Goal: Information Seeking & Learning: Learn about a topic

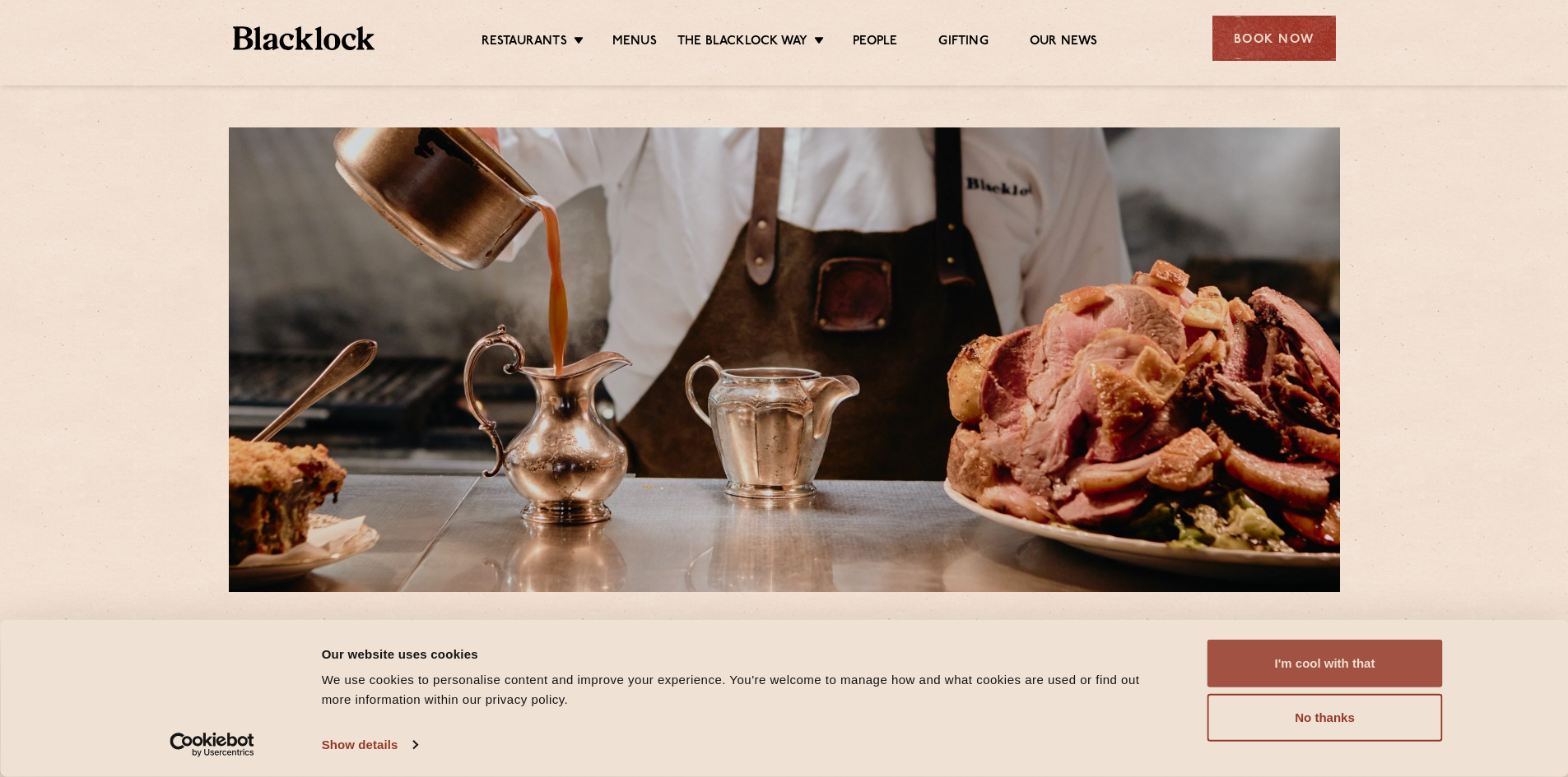
click at [1326, 677] on button "I'm cool with that" at bounding box center [1324, 664] width 236 height 48
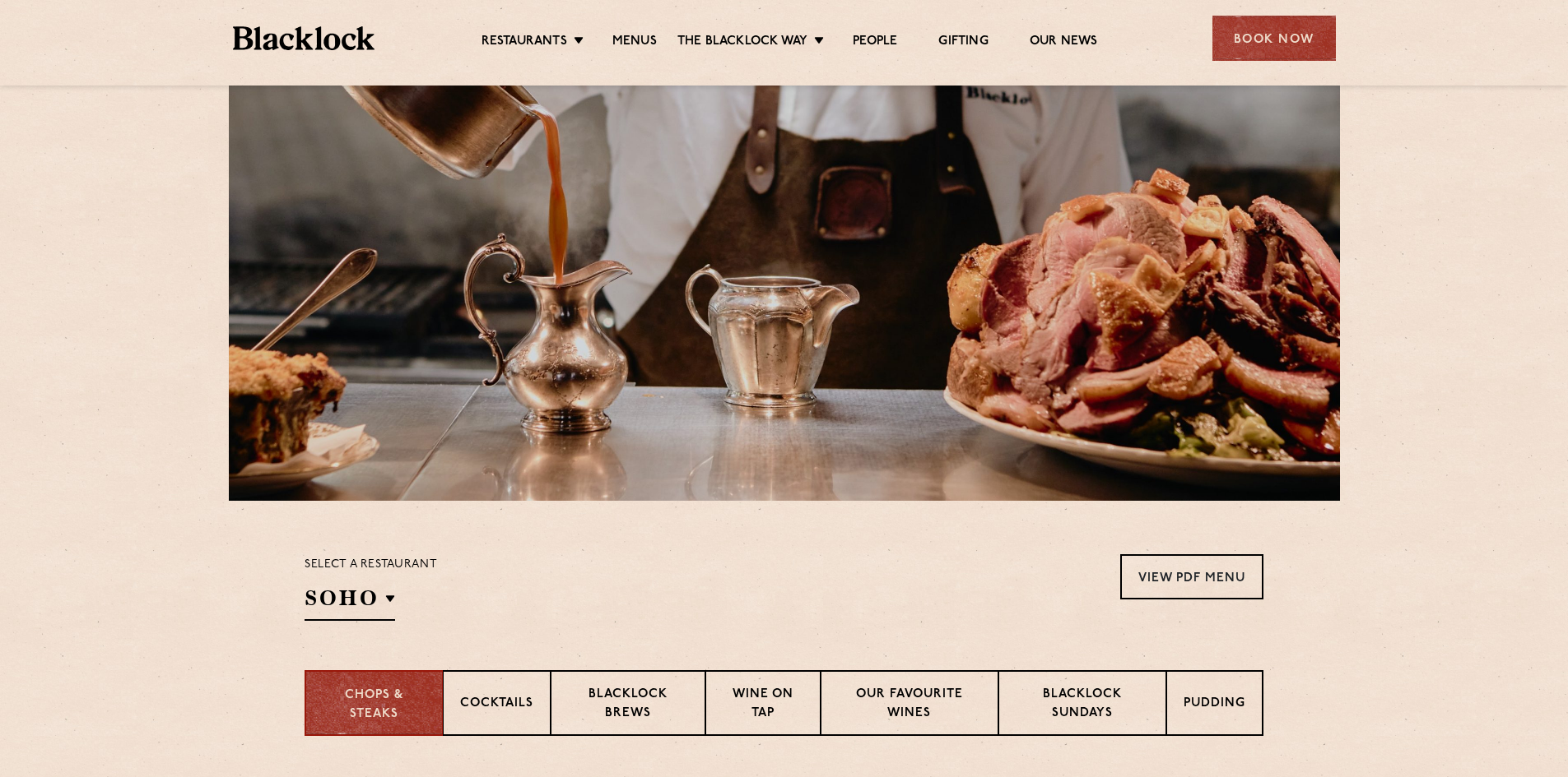
scroll to position [329, 0]
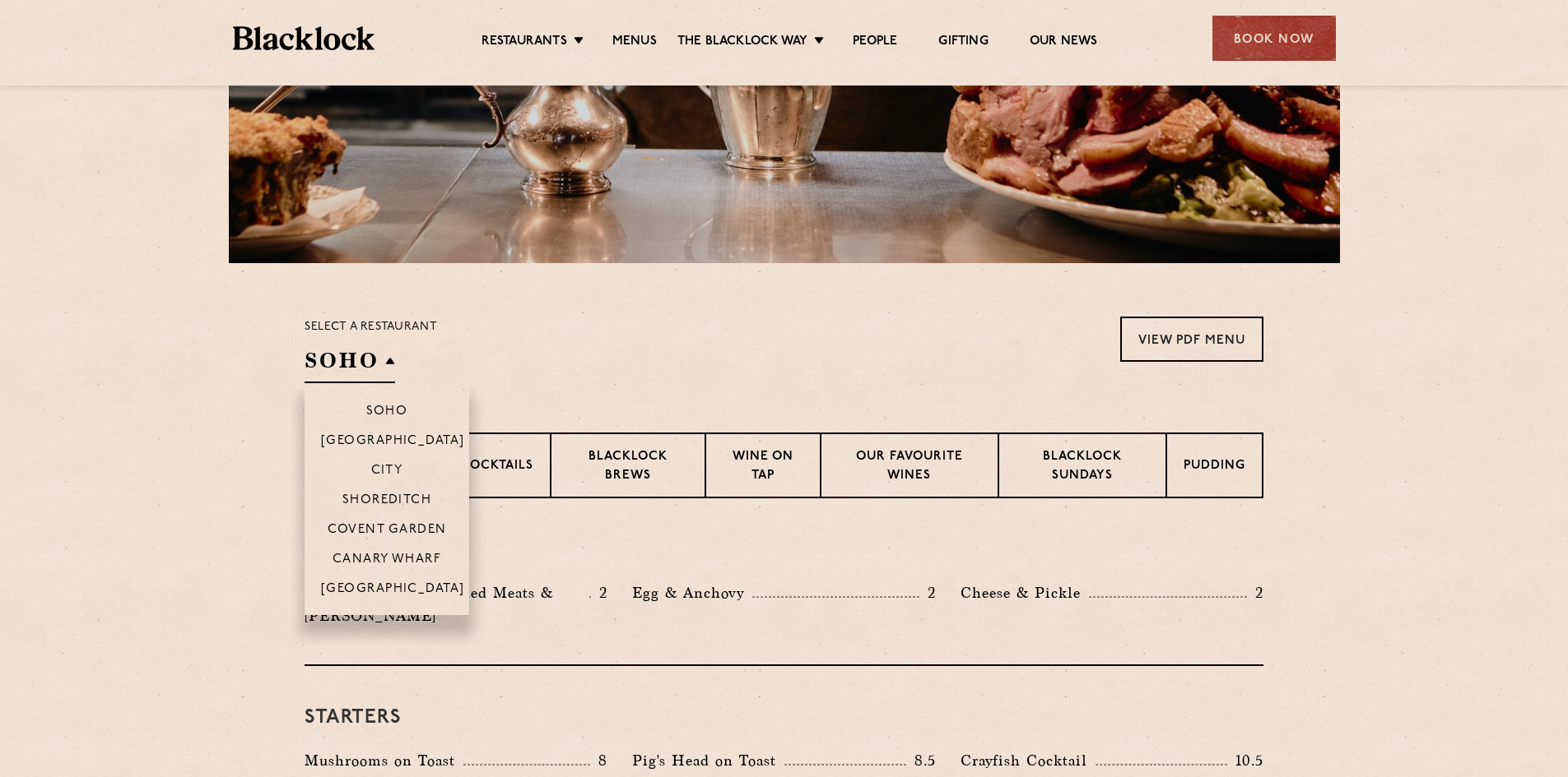
click at [371, 366] on h2 "SOHO" at bounding box center [350, 365] width 91 height 37
click at [389, 494] on p "Shoreditch" at bounding box center [387, 501] width 90 height 17
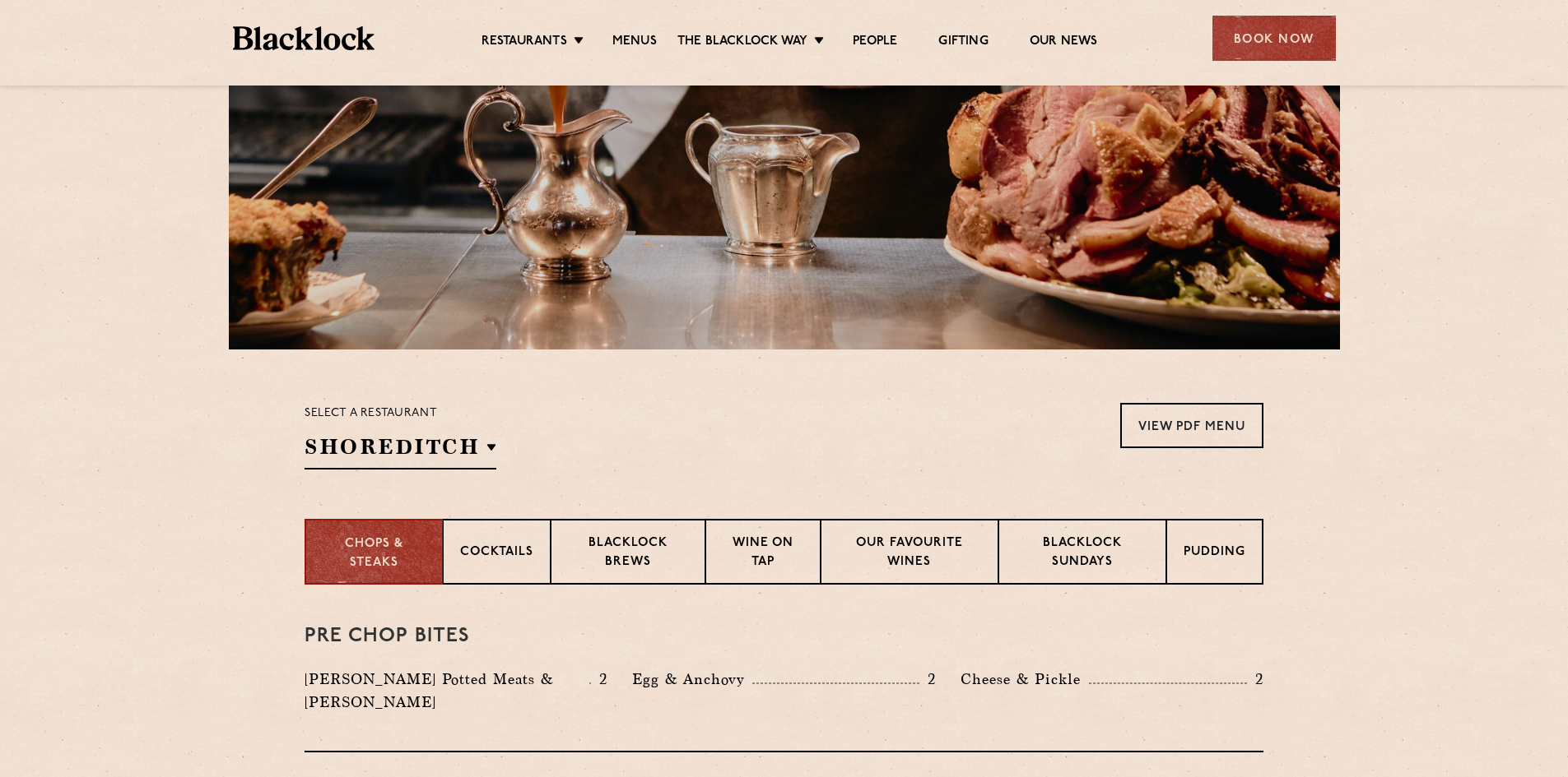
scroll to position [247, 0]
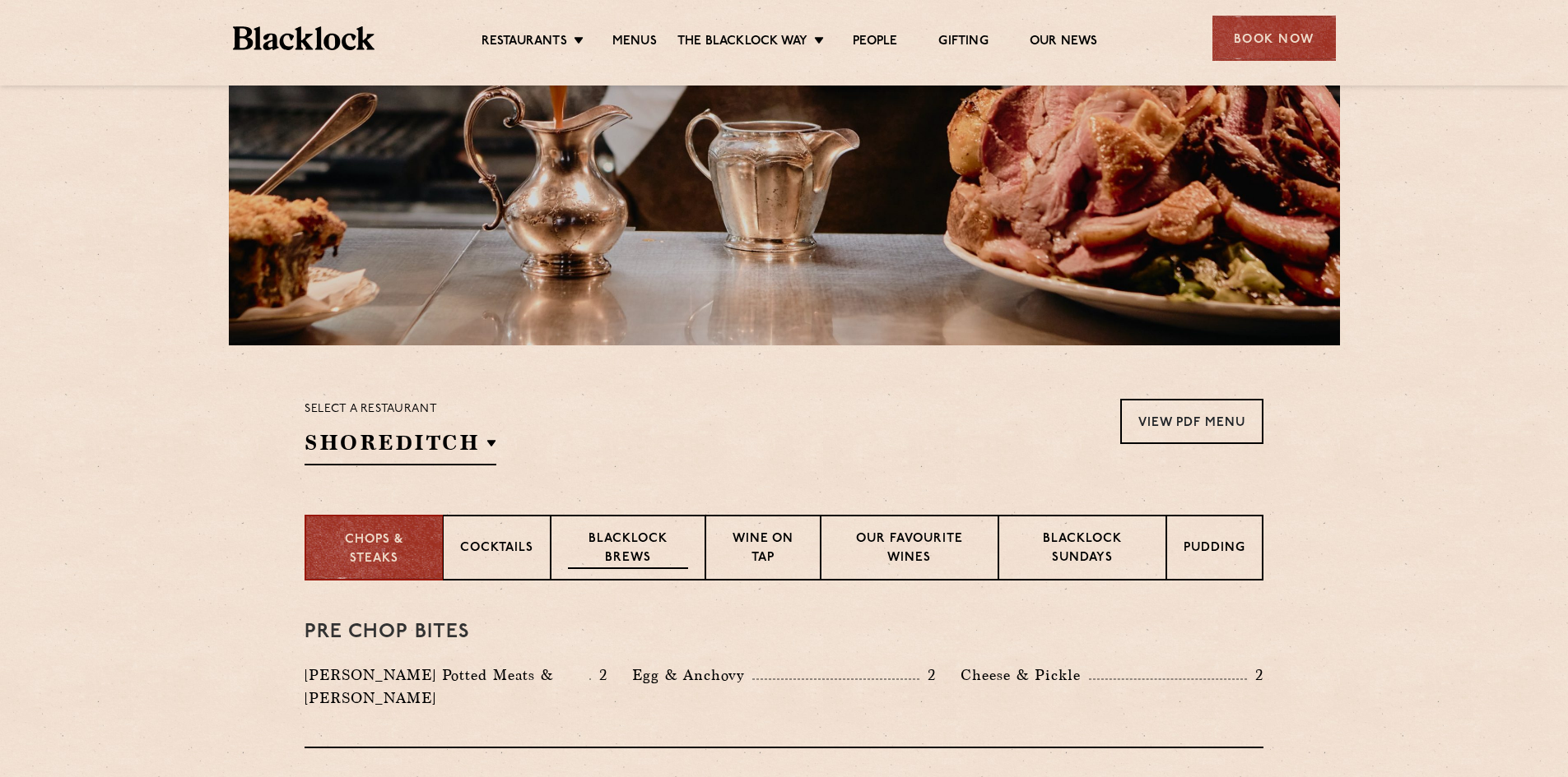
click at [637, 541] on p "Blacklock Brews" at bounding box center [627, 549] width 120 height 38
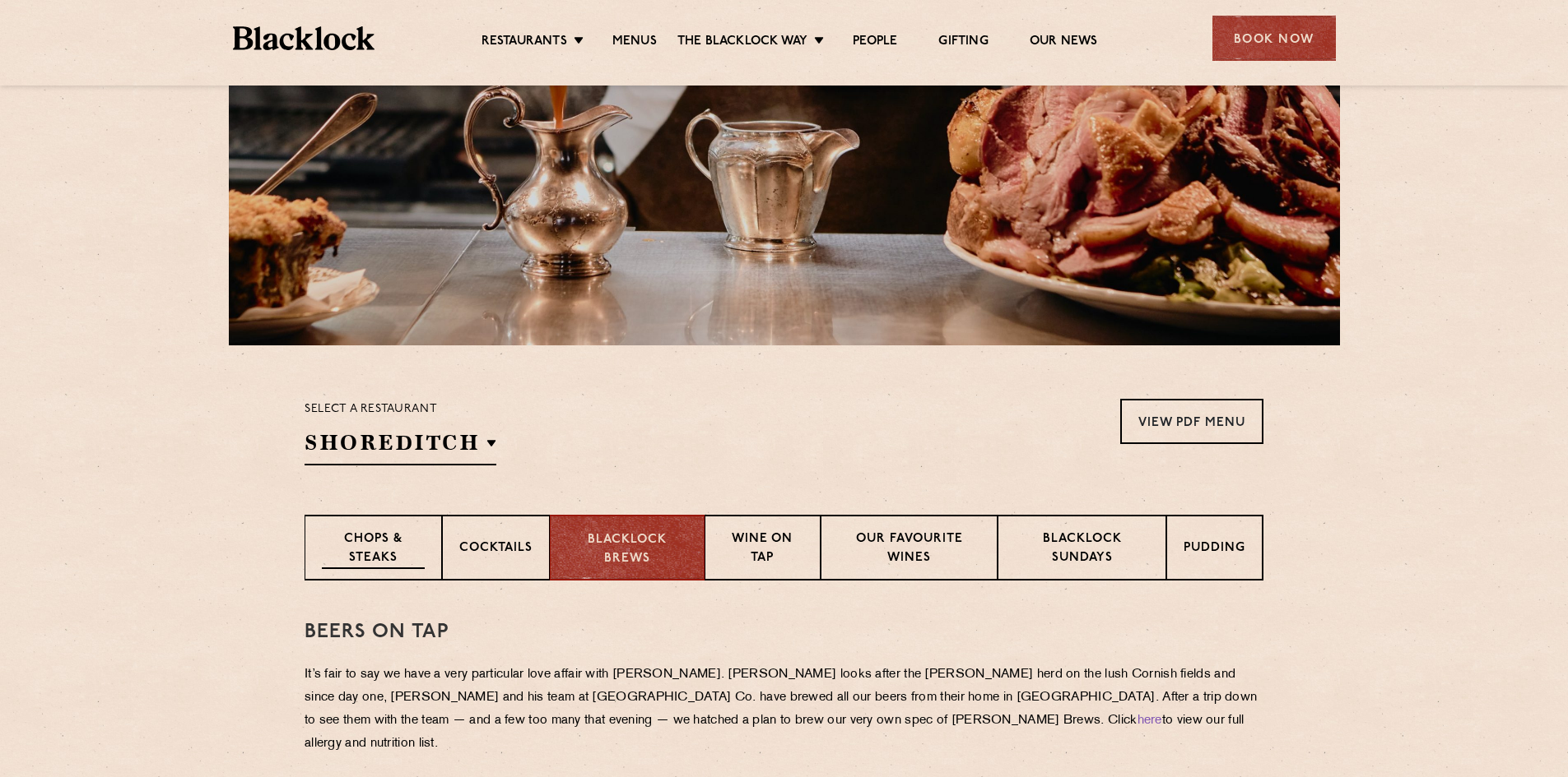
click at [390, 541] on p "Chops & Steaks" at bounding box center [374, 549] width 103 height 38
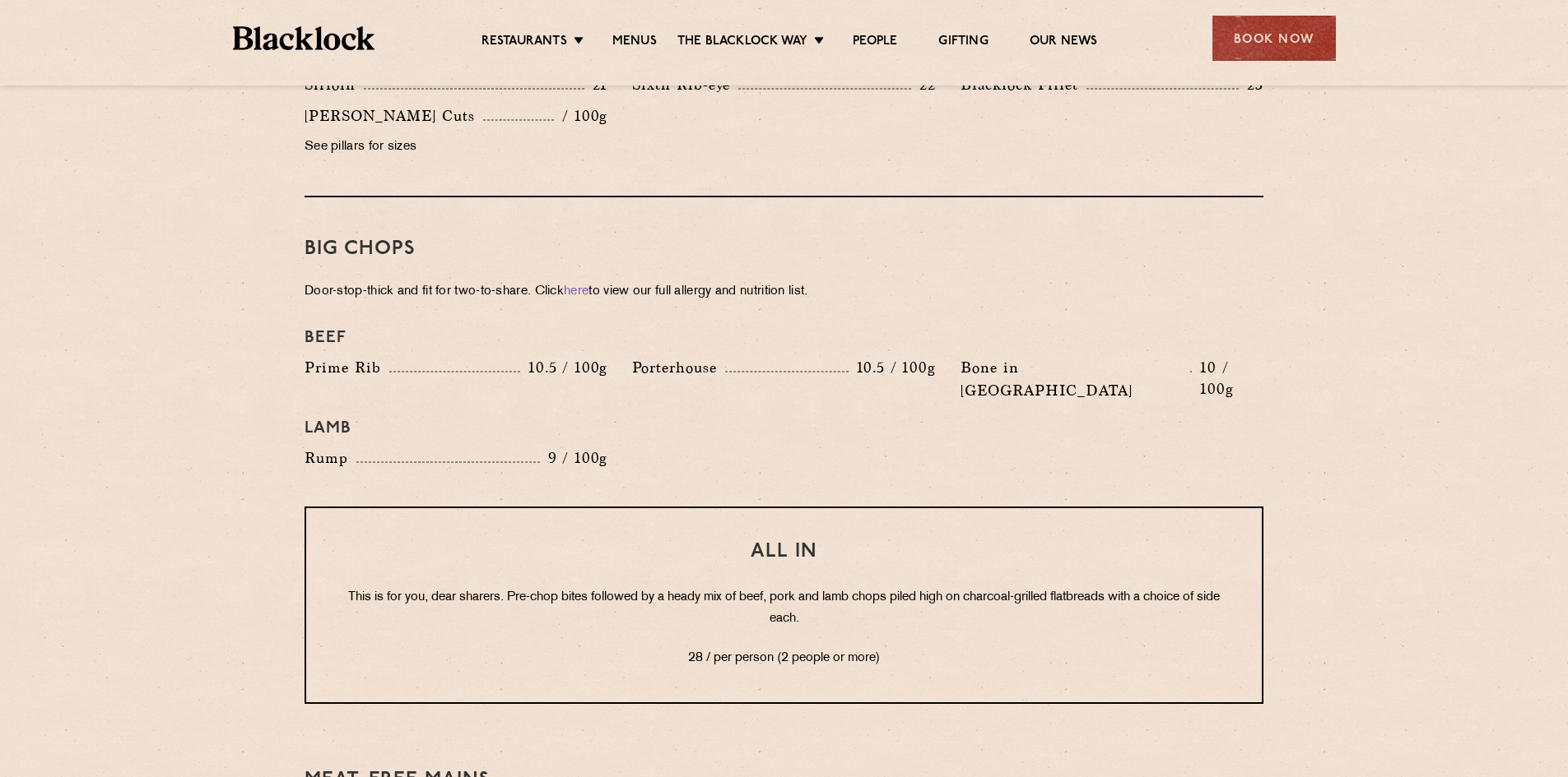
scroll to position [1727, 0]
drag, startPoint x: 438, startPoint y: 555, endPoint x: 693, endPoint y: 555, distance: 255.0
click at [693, 589] on p "This is for you, dear sharers. Pre-chop bites followed by a heady mix of beef, …" at bounding box center [784, 610] width 889 height 43
click at [614, 589] on p "This is for you, dear sharers. Pre-chop bites followed by a heady mix of beef, …" at bounding box center [784, 610] width 889 height 43
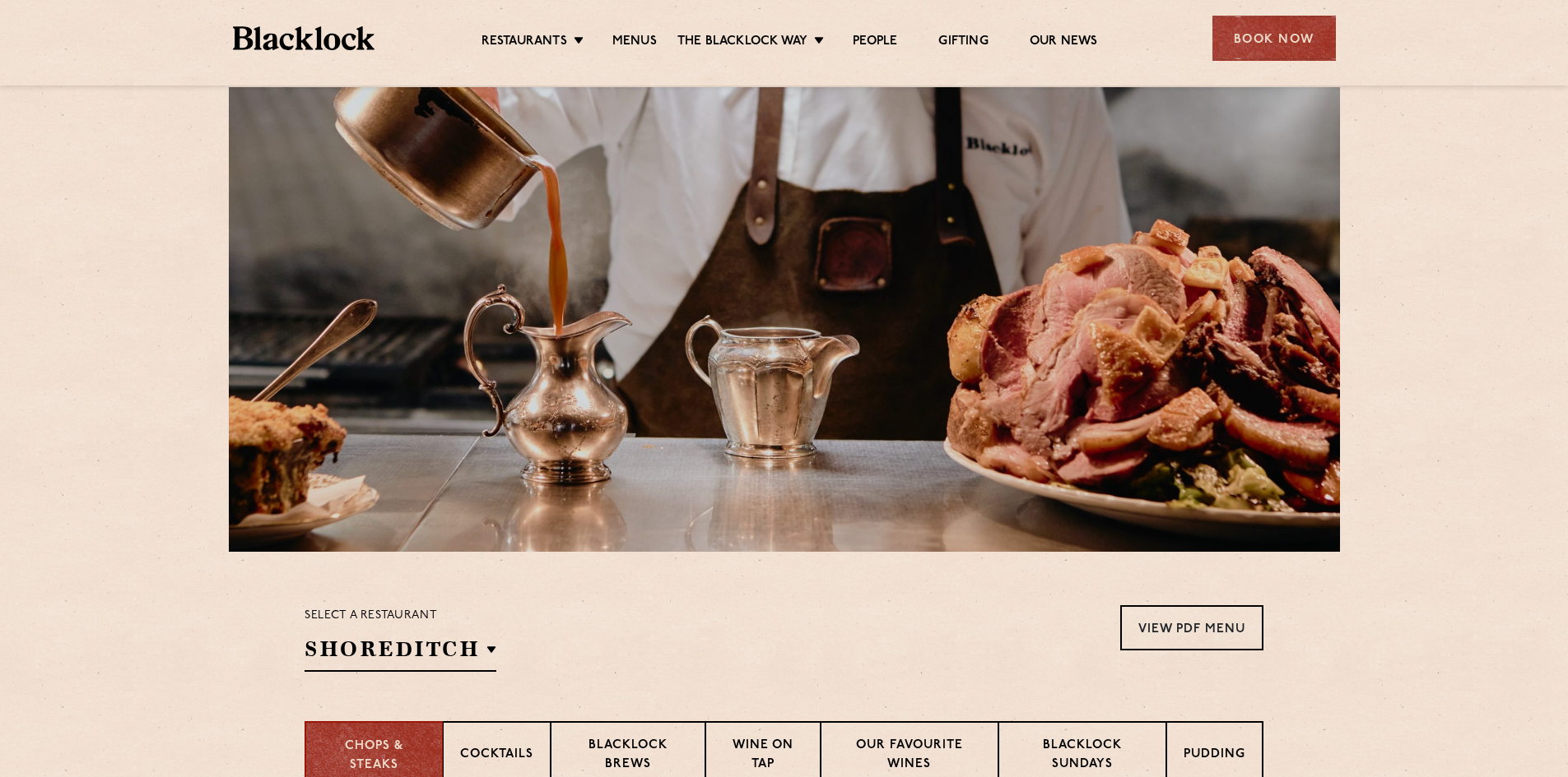
scroll to position [0, 0]
